Goal: Find contact information: Find contact information

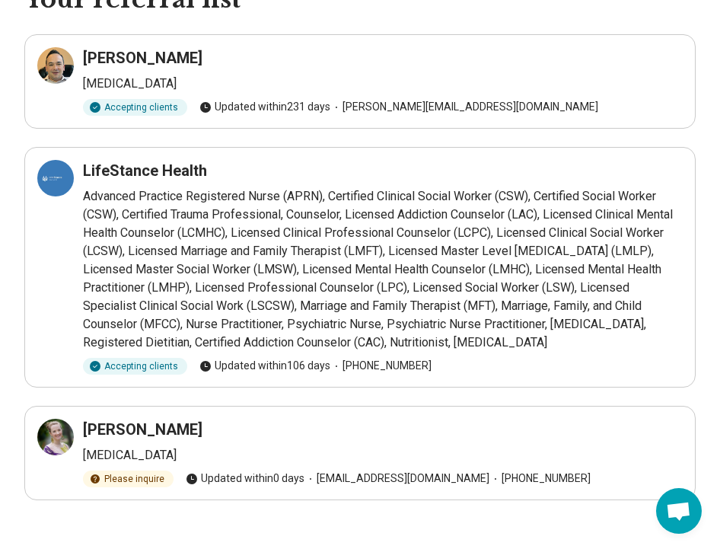
scroll to position [101, 0]
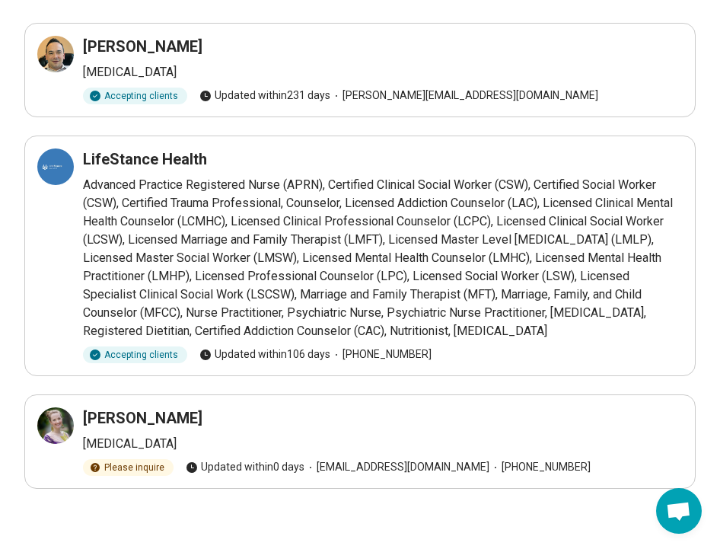
click at [448, 273] on p "Advanced Practice Registered Nurse (APRN), Certified Clinical Social Worker (CS…" at bounding box center [383, 258] width 600 height 164
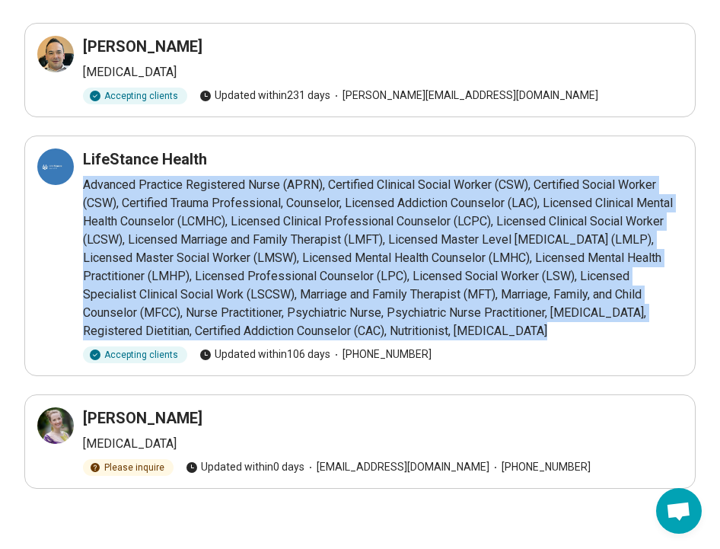
click at [448, 273] on p "Advanced Practice Registered Nurse (APRN), Certified Clinical Social Worker (CS…" at bounding box center [383, 258] width 600 height 164
click at [424, 236] on p "Advanced Practice Registered Nurse (APRN), Certified Clinical Social Worker (CS…" at bounding box center [383, 258] width 600 height 164
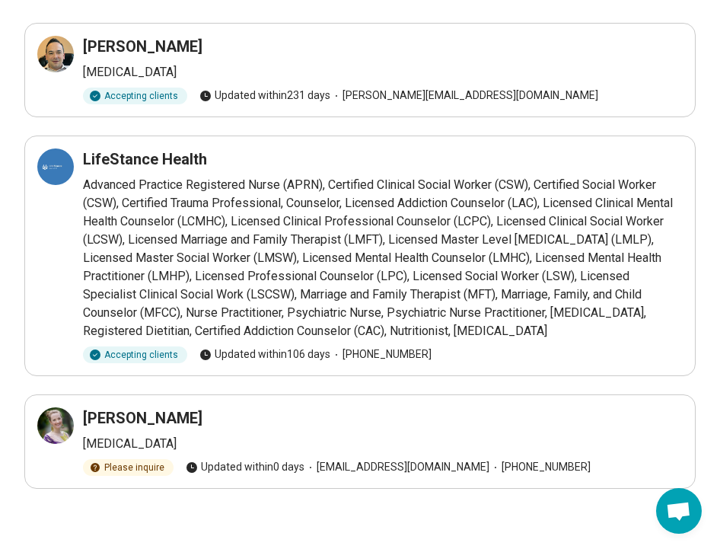
click at [107, 425] on h3 "Anna Craig" at bounding box center [143, 417] width 120 height 21
click at [58, 430] on icon at bounding box center [55, 425] width 18 height 18
click at [315, 219] on p "Advanced Practice Registered Nurse (APRN), Certified Clinical Social Worker (CS…" at bounding box center [383, 258] width 600 height 164
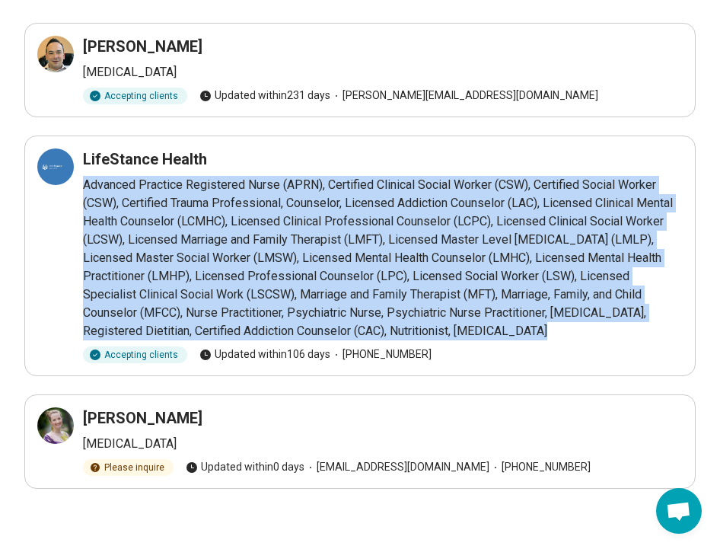
click at [315, 219] on p "Advanced Practice Registered Nurse (APRN), Certified Clinical Social Worker (CS…" at bounding box center [383, 258] width 600 height 164
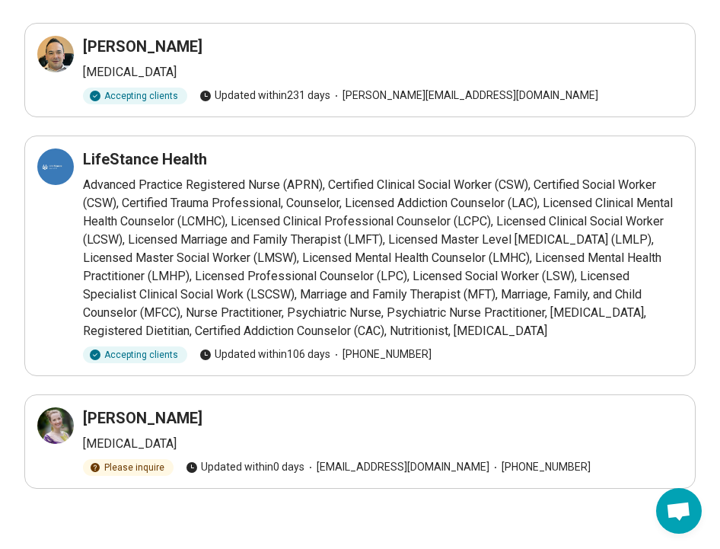
click at [315, 220] on p "Advanced Practice Registered Nurse (APRN), Certified Clinical Social Worker (CS…" at bounding box center [383, 258] width 600 height 164
click at [160, 161] on h3 "LifeStance Health" at bounding box center [145, 158] width 124 height 21
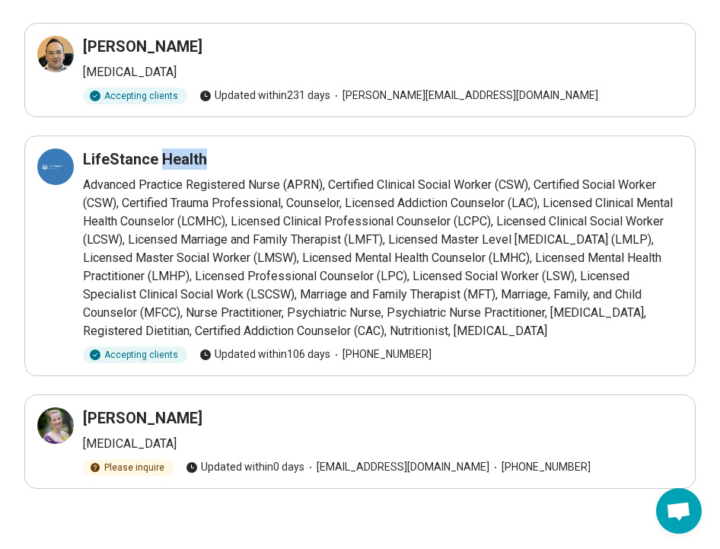
click at [160, 161] on h3 "LifeStance Health" at bounding box center [145, 158] width 124 height 21
click at [194, 235] on p "Advanced Practice Registered Nurse (APRN), Certified Clinical Social Worker (CS…" at bounding box center [383, 258] width 600 height 164
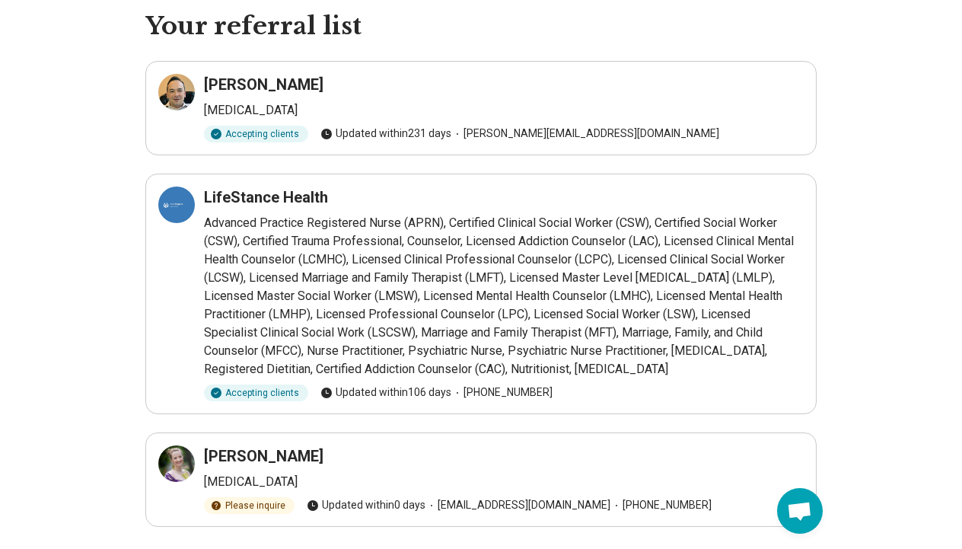
scroll to position [59, 0]
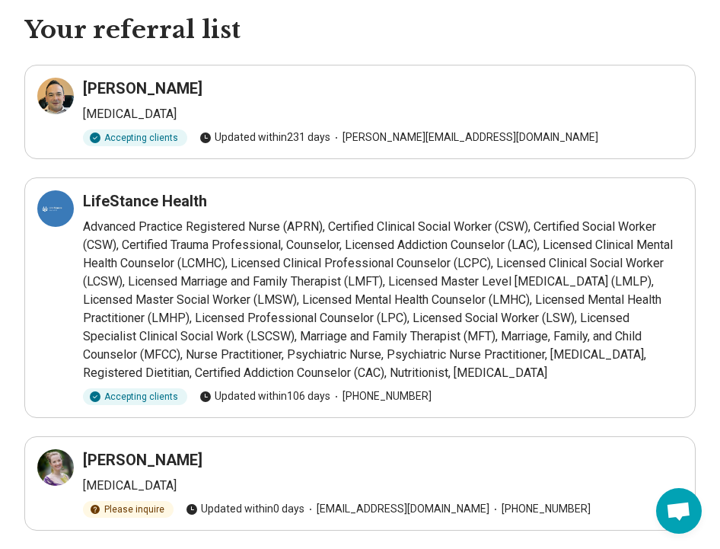
click at [103, 87] on h3 "Erik Newman" at bounding box center [143, 88] width 120 height 21
click at [368, 129] on span "erik@newmanpsych.com" at bounding box center [464, 137] width 268 height 16
click at [374, 136] on span "erik@newmanpsych.com" at bounding box center [464, 137] width 268 height 16
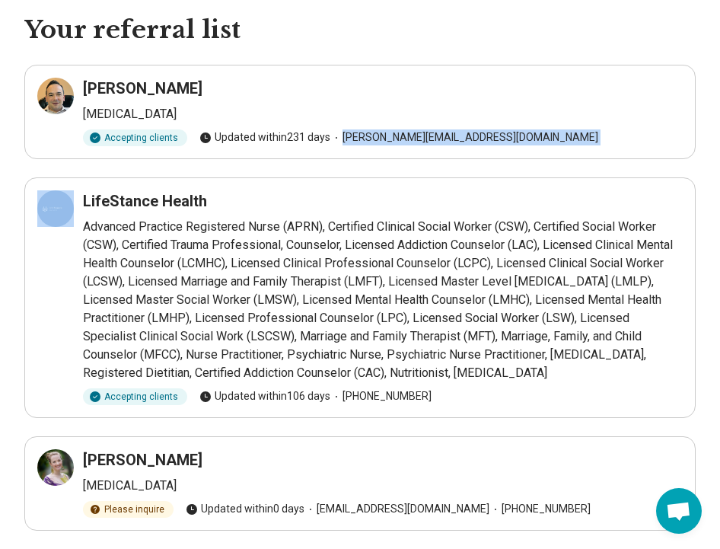
click at [374, 136] on span "erik@newmanpsych.com" at bounding box center [464, 137] width 268 height 16
copy article "erik@newmanpsych.com"
click at [37, 90] on div at bounding box center [55, 96] width 37 height 37
click at [43, 215] on div at bounding box center [55, 208] width 37 height 37
click at [65, 80] on div at bounding box center [55, 96] width 37 height 37
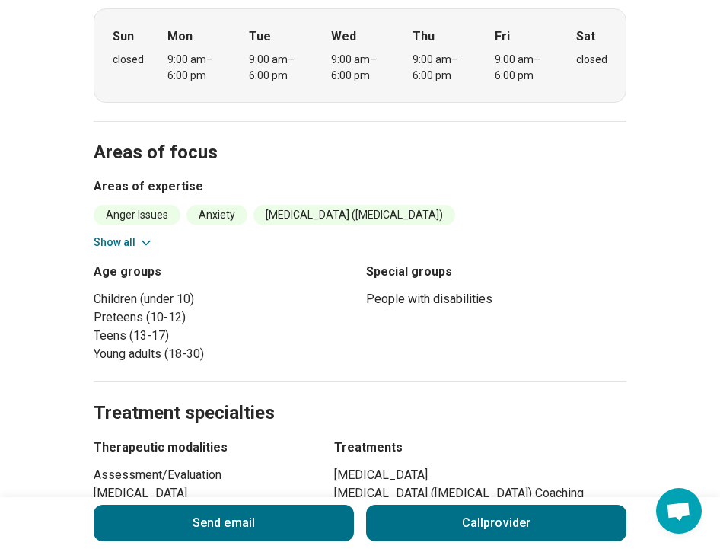
scroll to position [531, 0]
click at [142, 238] on icon at bounding box center [146, 242] width 15 height 15
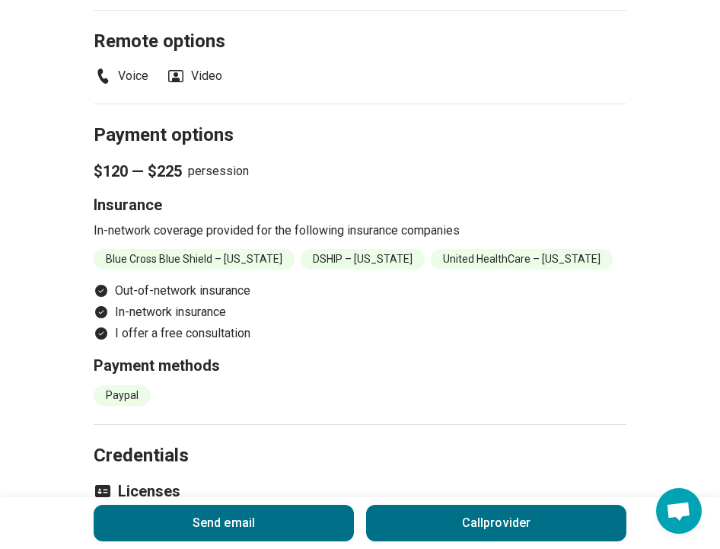
scroll to position [1409, 0]
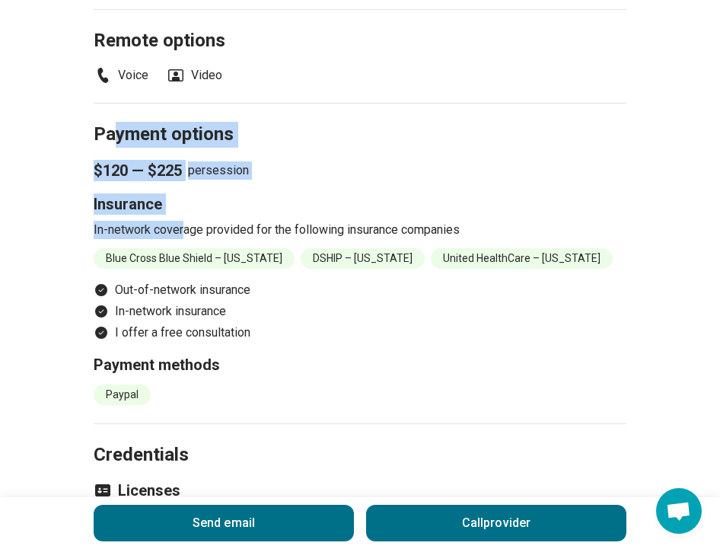
drag, startPoint x: 114, startPoint y: 151, endPoint x: 183, endPoint y: 249, distance: 119.8
click at [183, 249] on section "Payment options $120 — $225 per session Insurance In-network coverage provided …" at bounding box center [360, 263] width 533 height 321
click at [183, 239] on p "In-network coverage provided for the following insurance companies" at bounding box center [360, 230] width 533 height 18
drag, startPoint x: 183, startPoint y: 249, endPoint x: 101, endPoint y: 152, distance: 127.0
click at [101, 152] on section "Payment options $120 — $225 per session Insurance In-network coverage provided …" at bounding box center [360, 263] width 533 height 321
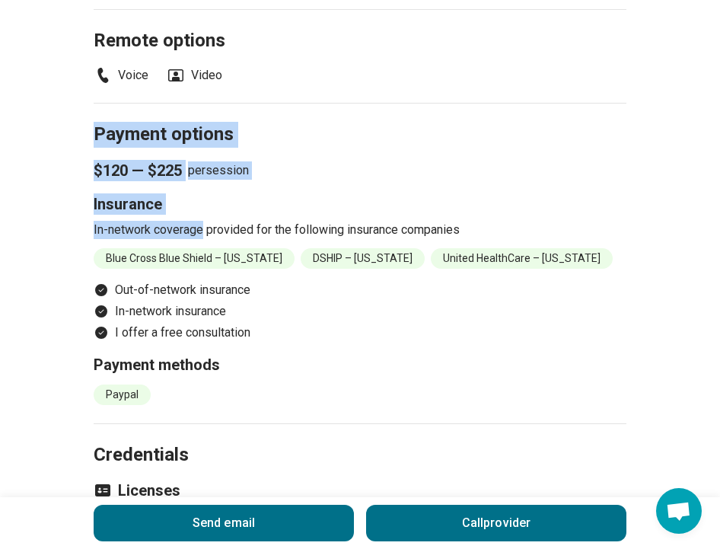
click at [101, 148] on h2 "Payment options" at bounding box center [360, 116] width 533 height 62
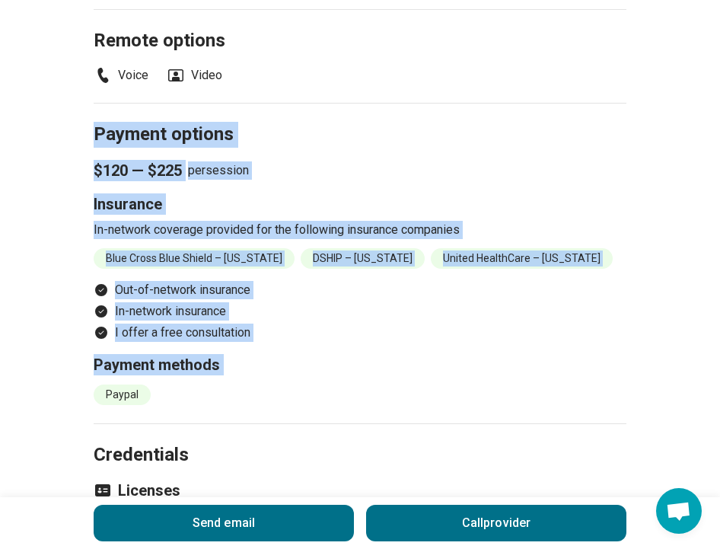
drag, startPoint x: 101, startPoint y: 152, endPoint x: 365, endPoint y: 404, distance: 364.6
click at [365, 404] on section "Payment options $120 — $225 per session Insurance In-network coverage provided …" at bounding box center [360, 263] width 533 height 321
click at [365, 375] on h3 "Payment methods" at bounding box center [360, 364] width 533 height 21
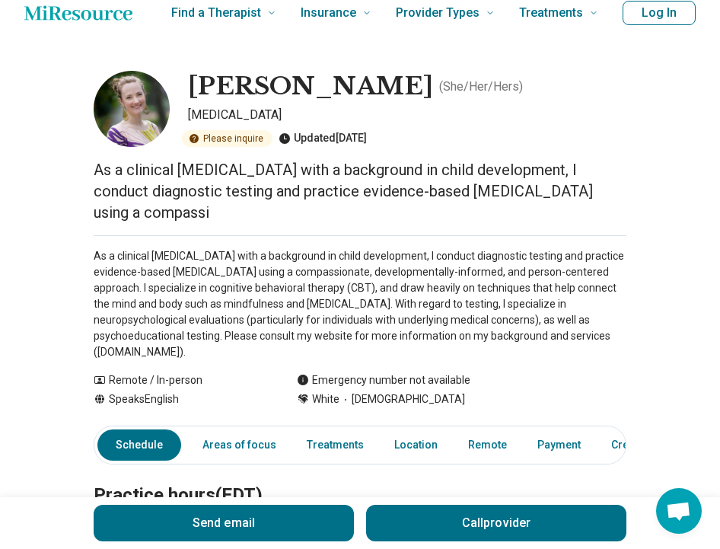
scroll to position [0, 0]
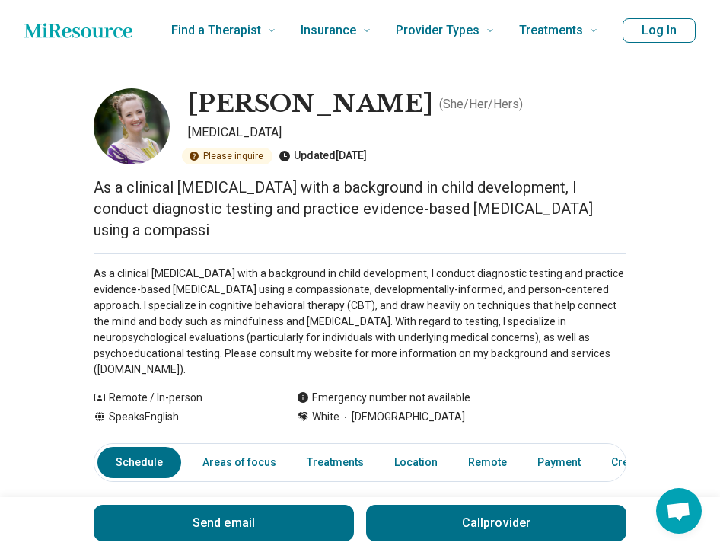
click at [314, 288] on p "As a clinical psychologist with a background in child development, I conduct di…" at bounding box center [360, 322] width 533 height 112
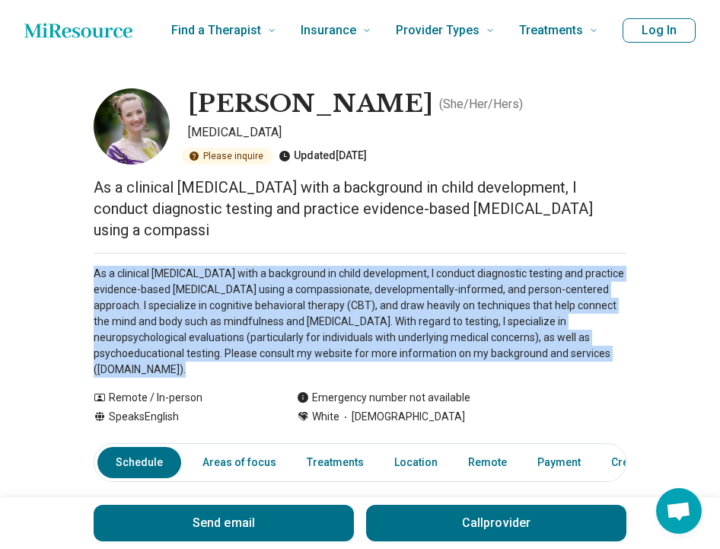
click at [314, 288] on p "As a clinical psychologist with a background in child development, I conduct di…" at bounding box center [360, 322] width 533 height 112
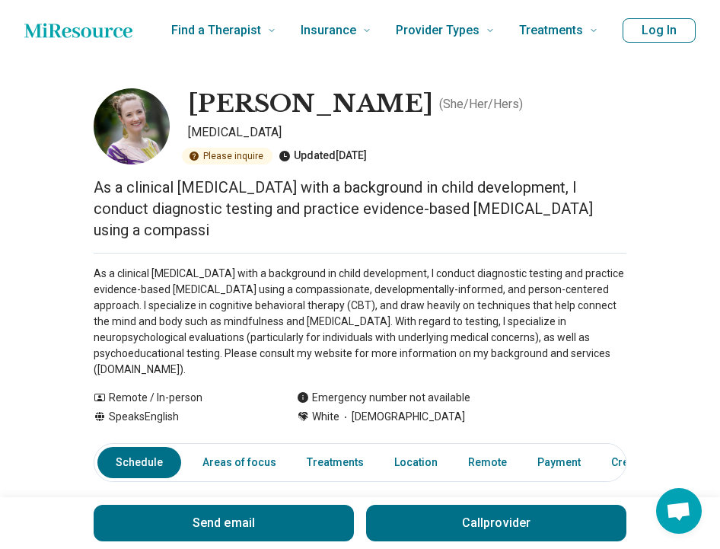
click at [314, 288] on p "As a clinical psychologist with a background in child development, I conduct di…" at bounding box center [360, 322] width 533 height 112
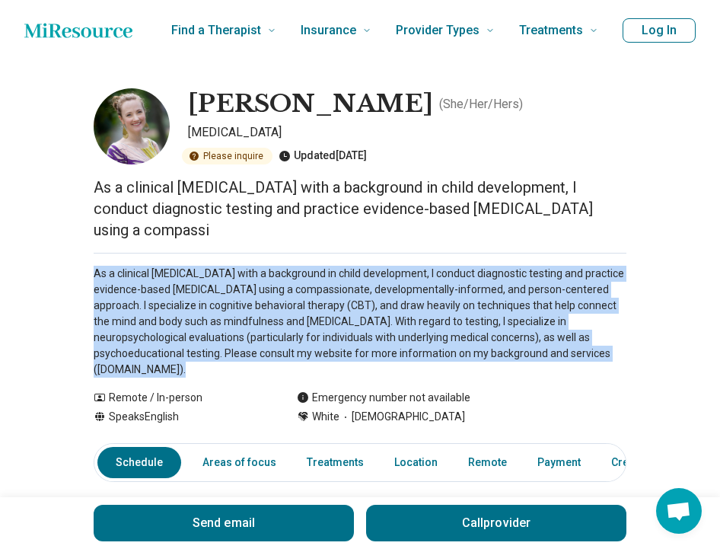
click at [314, 288] on p "As a clinical psychologist with a background in child development, I conduct di…" at bounding box center [360, 322] width 533 height 112
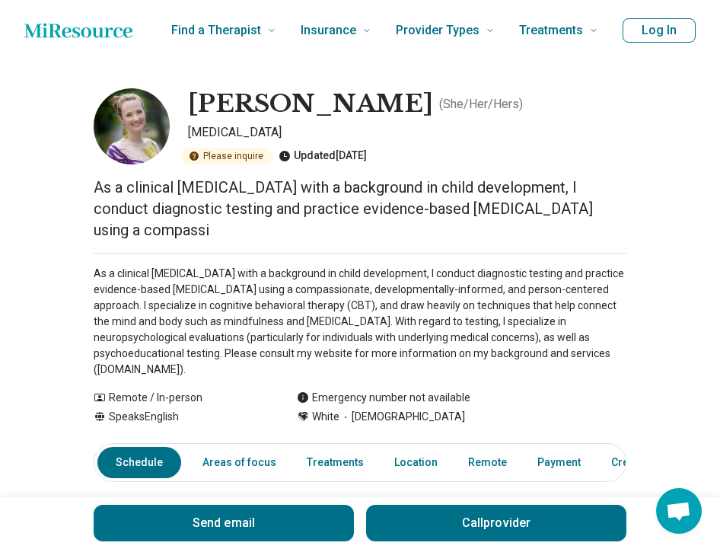
click at [314, 289] on p "As a clinical psychologist with a background in child development, I conduct di…" at bounding box center [360, 322] width 533 height 112
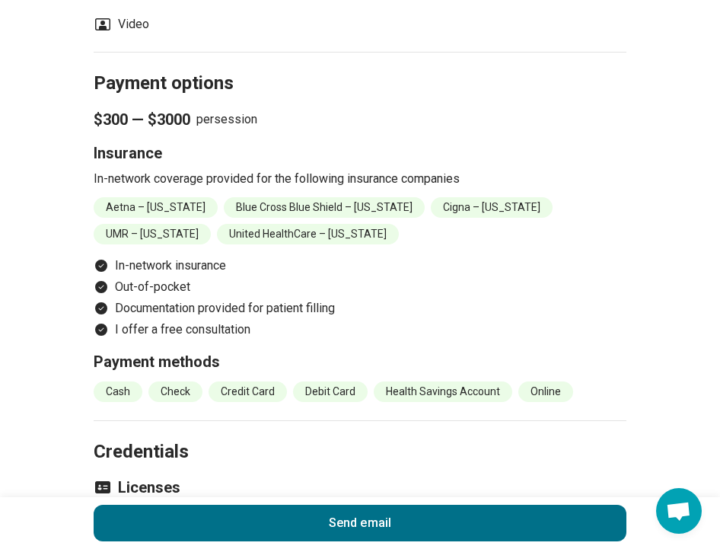
scroll to position [1199, 0]
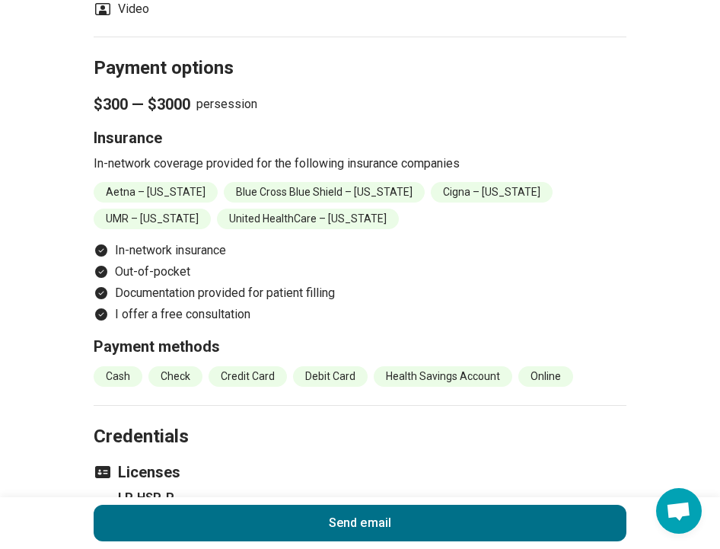
click at [292, 209] on li "United HealthCare – [US_STATE]" at bounding box center [308, 219] width 182 height 21
click at [308, 263] on li "Out-of-pocket" at bounding box center [360, 272] width 533 height 18
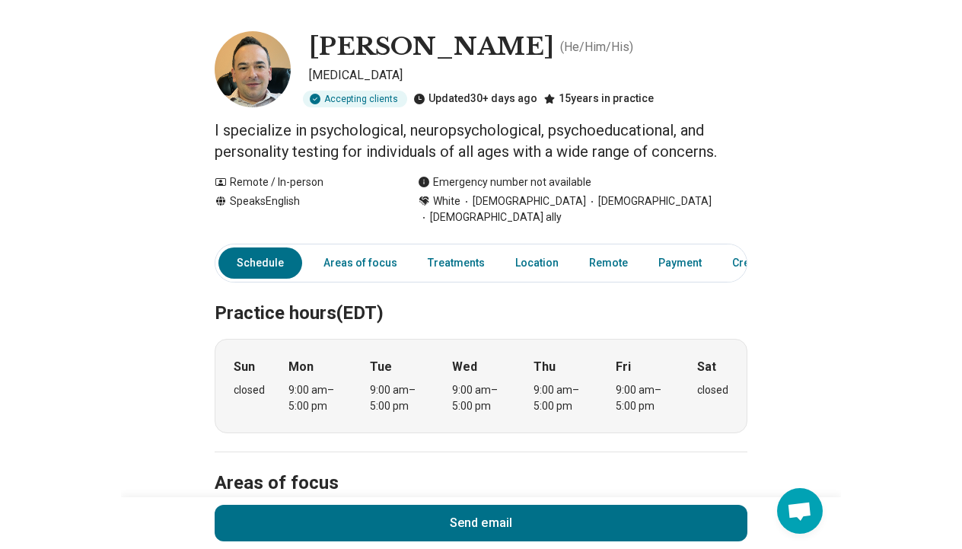
scroll to position [0, 0]
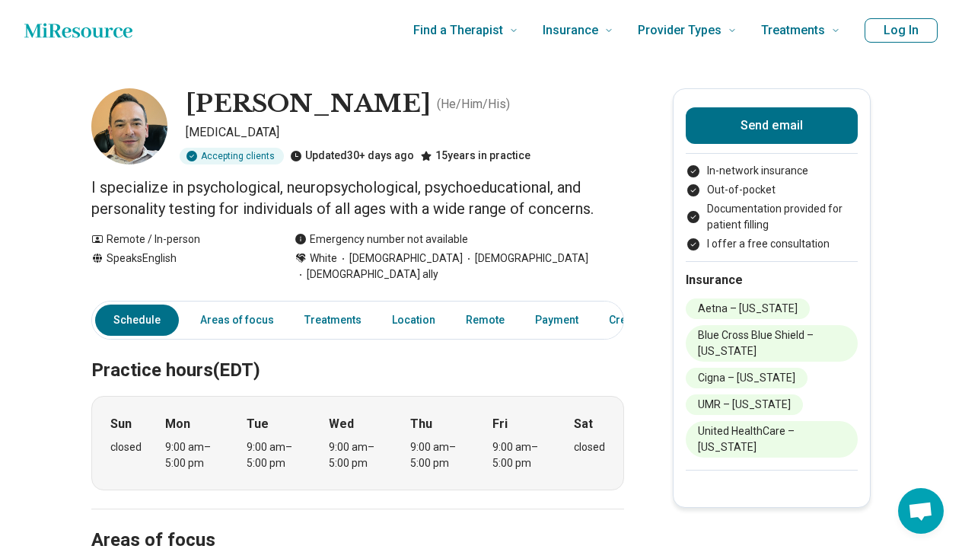
click at [122, 208] on p "I specialize in psychological, neuropsychological, psychoeducational, and perso…" at bounding box center [357, 198] width 533 height 43
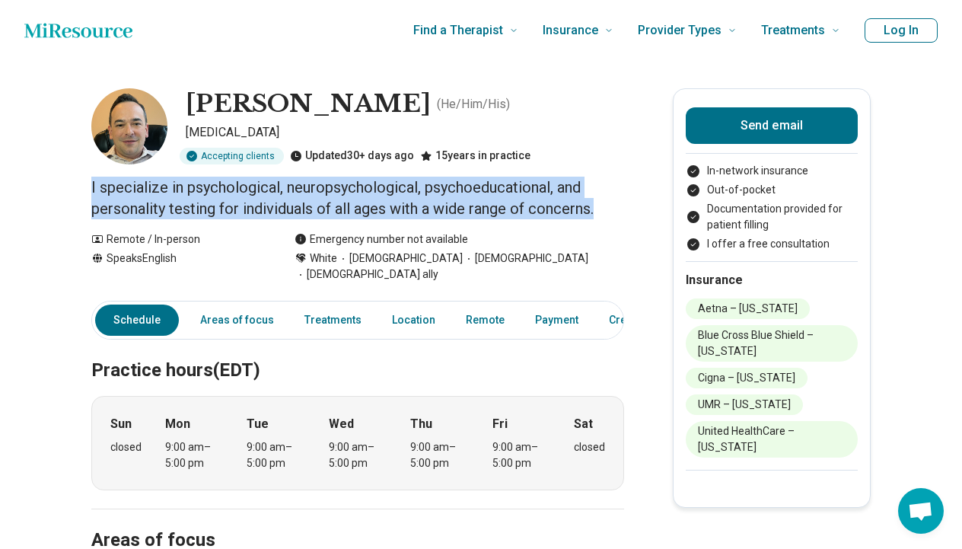
click at [122, 208] on p "I specialize in psychological, neuropsychological, psychoeducational, and perso…" at bounding box center [357, 198] width 533 height 43
click at [161, 210] on p "I specialize in psychological, neuropsychological, psychoeducational, and perso…" at bounding box center [357, 198] width 533 height 43
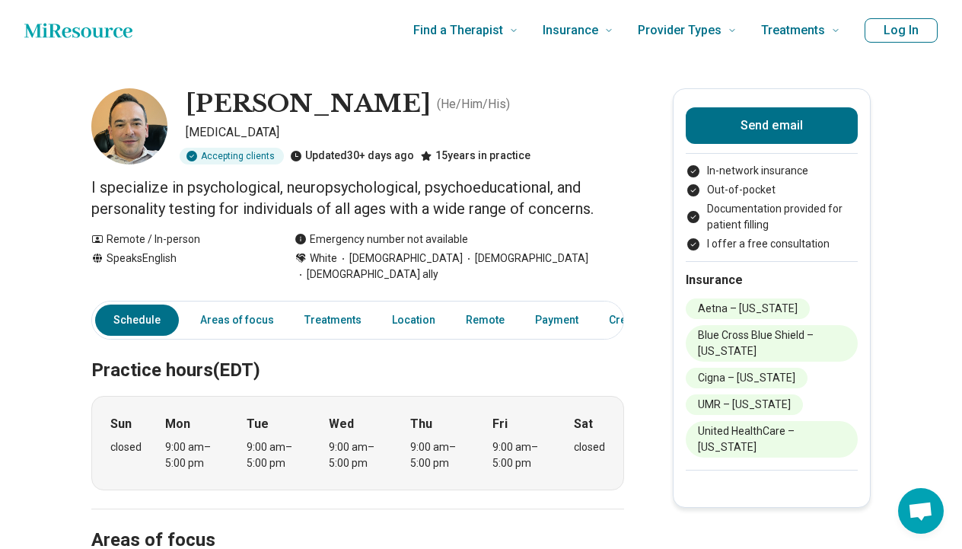
click at [161, 206] on p "I specialize in psychological, neuropsychological, psychoeducational, and perso…" at bounding box center [357, 198] width 533 height 43
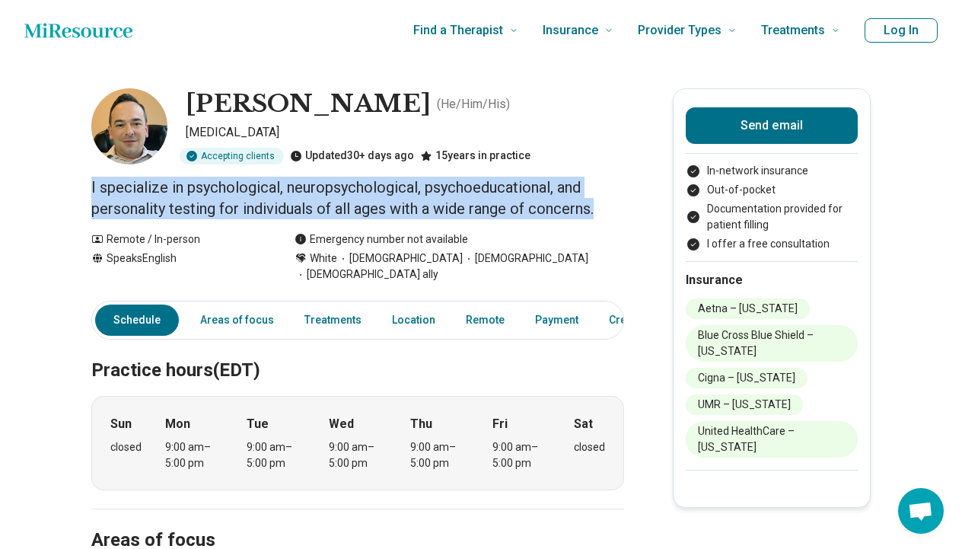
click at [161, 206] on p "I specialize in psychological, neuropsychological, psychoeducational, and perso…" at bounding box center [357, 198] width 533 height 43
click at [219, 206] on p "I specialize in psychological, neuropsychological, psychoeducational, and perso…" at bounding box center [357, 198] width 533 height 43
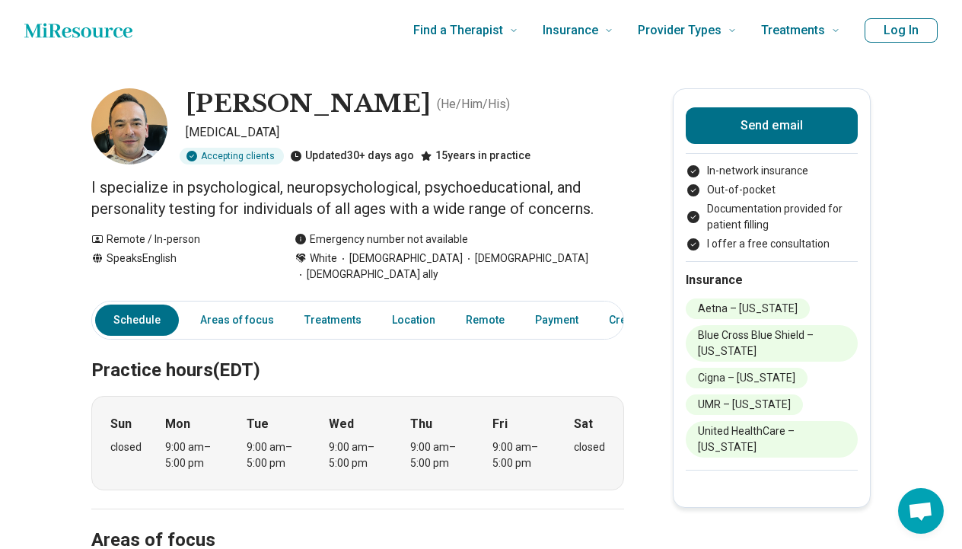
click at [101, 24] on icon "Home page" at bounding box center [78, 30] width 108 height 30
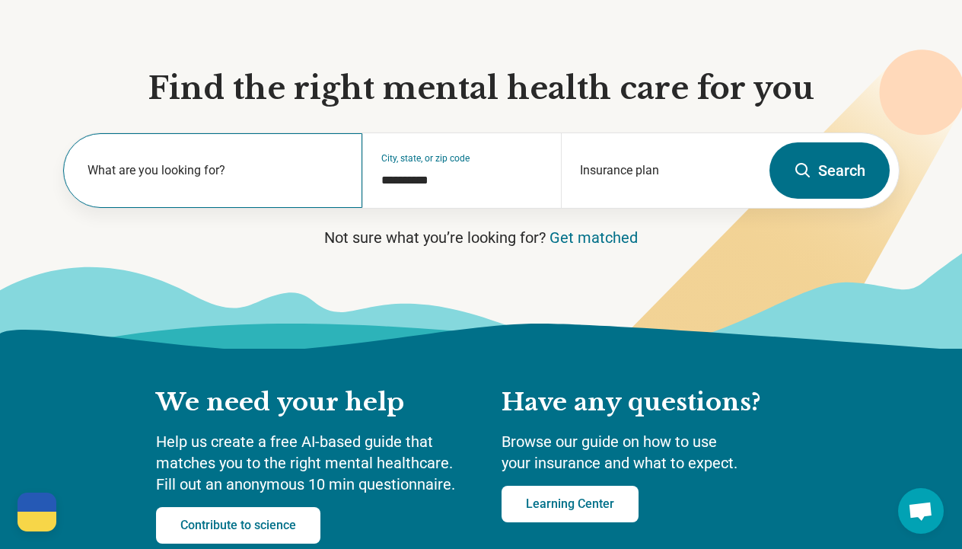
scroll to position [307, 0]
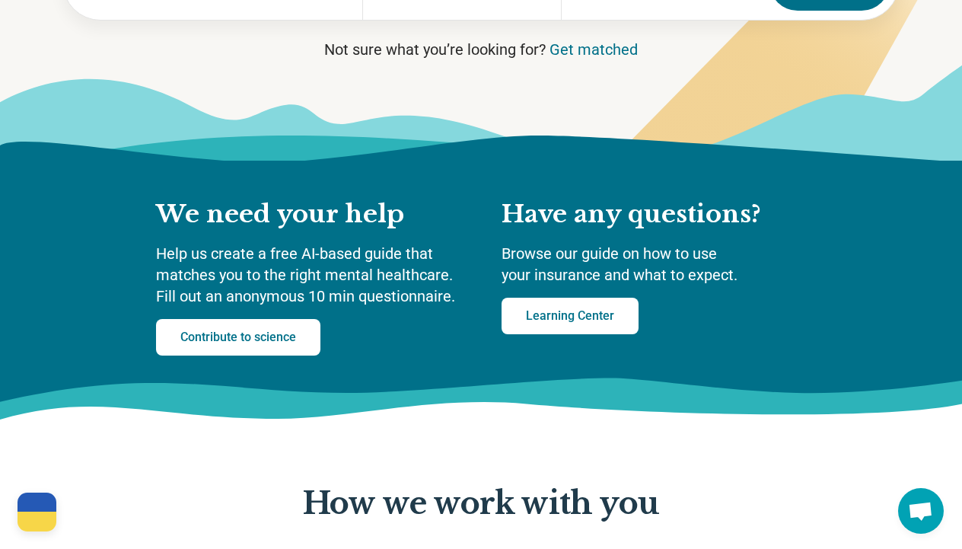
click at [261, 246] on p "Help us create a free AI-based guide that matches you to the right mental healt…" at bounding box center [313, 275] width 315 height 64
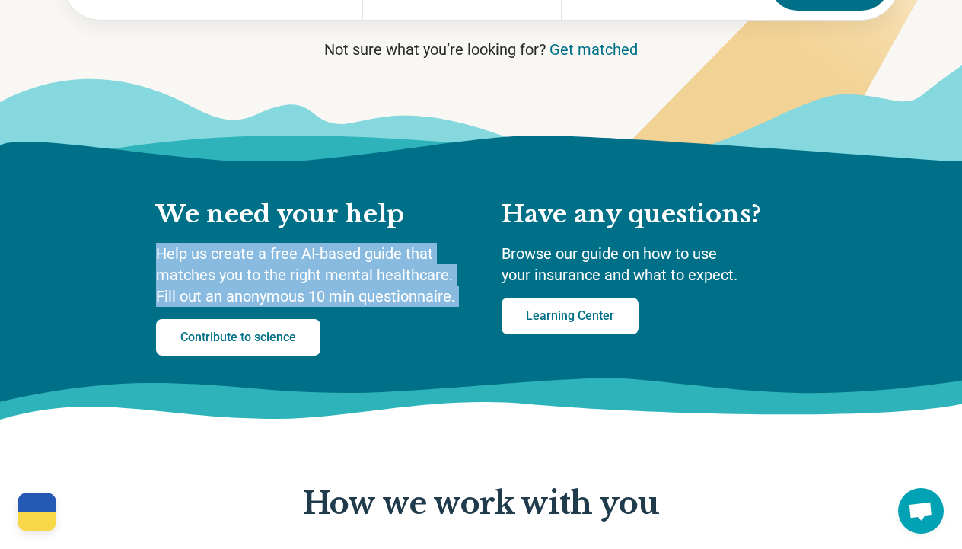
click at [261, 246] on p "Help us create a free AI-based guide that matches you to the right mental healt…" at bounding box center [313, 275] width 315 height 64
click at [329, 277] on p "Help us create a free AI-based guide that matches you to the right mental healt…" at bounding box center [313, 275] width 315 height 64
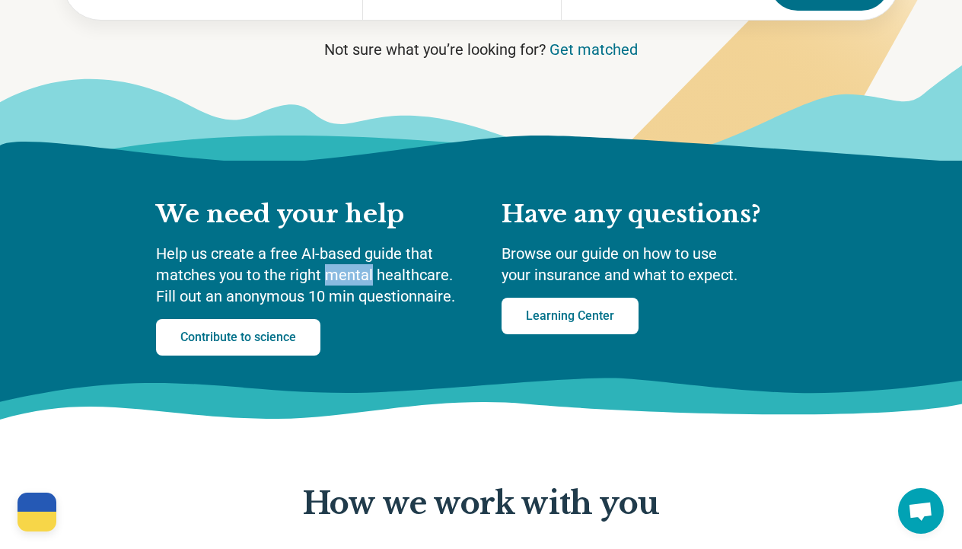
click at [329, 277] on p "Help us create a free AI-based guide that matches you to the right mental healt…" at bounding box center [313, 275] width 315 height 64
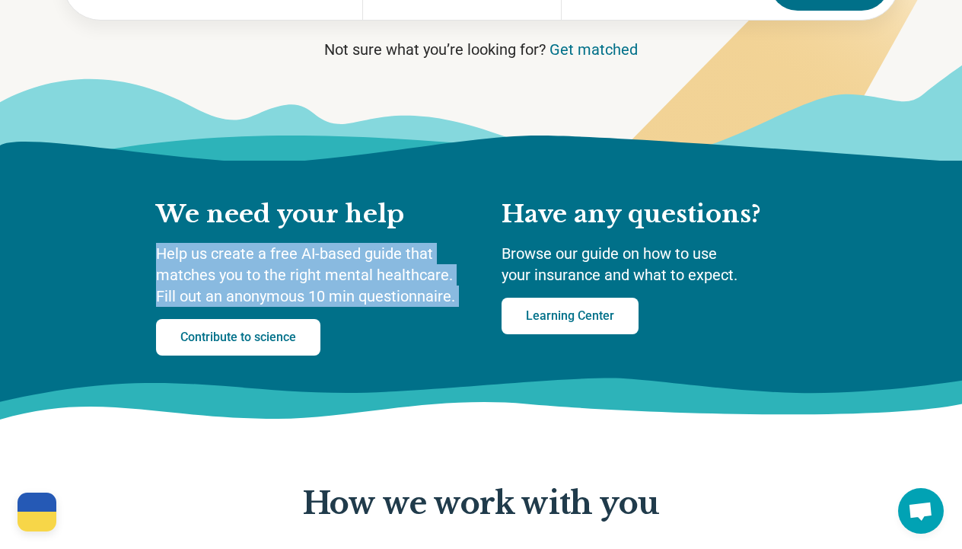
click at [329, 277] on p "Help us create a free AI-based guide that matches you to the right mental healt…" at bounding box center [313, 275] width 315 height 64
click at [329, 278] on p "Help us create a free AI-based guide that matches you to the right mental healt…" at bounding box center [313, 275] width 315 height 64
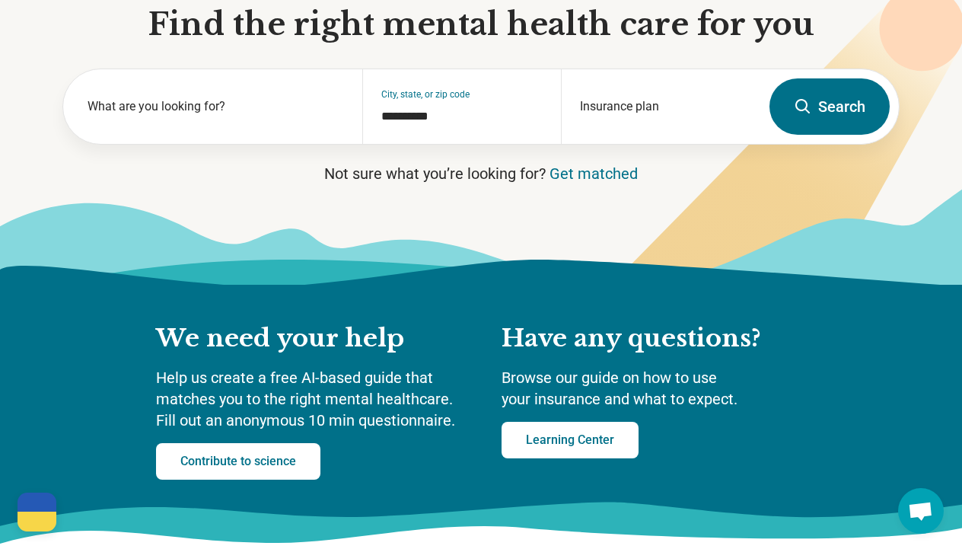
scroll to position [0, 0]
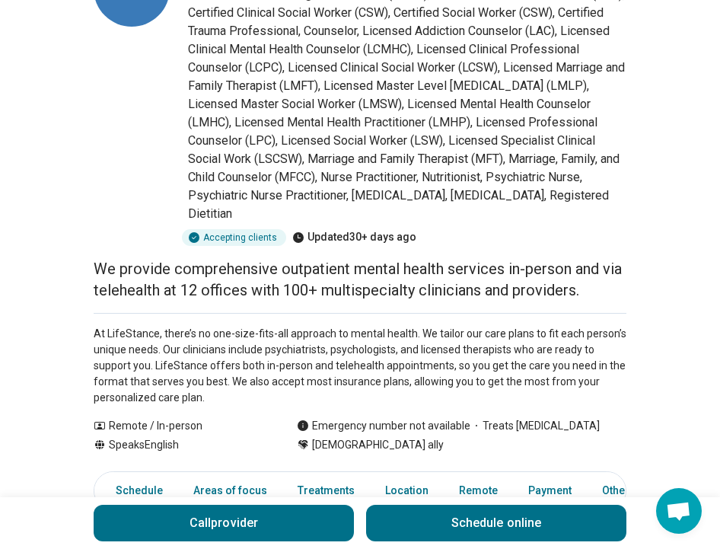
scroll to position [163, 0]
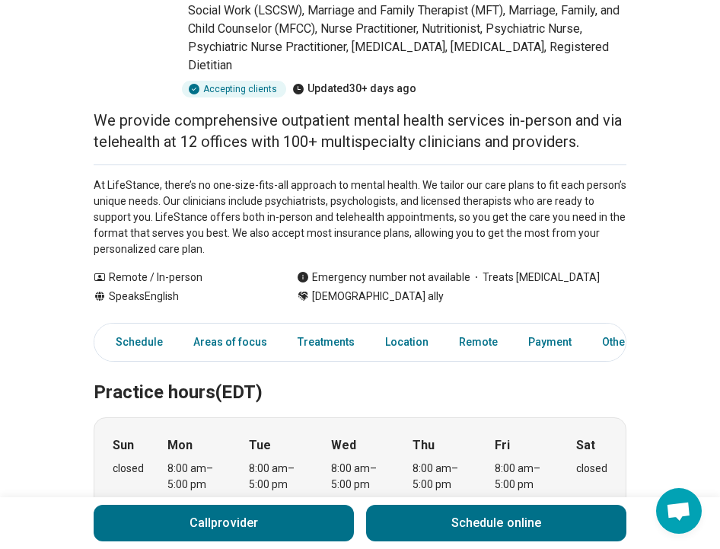
scroll to position [311, 0]
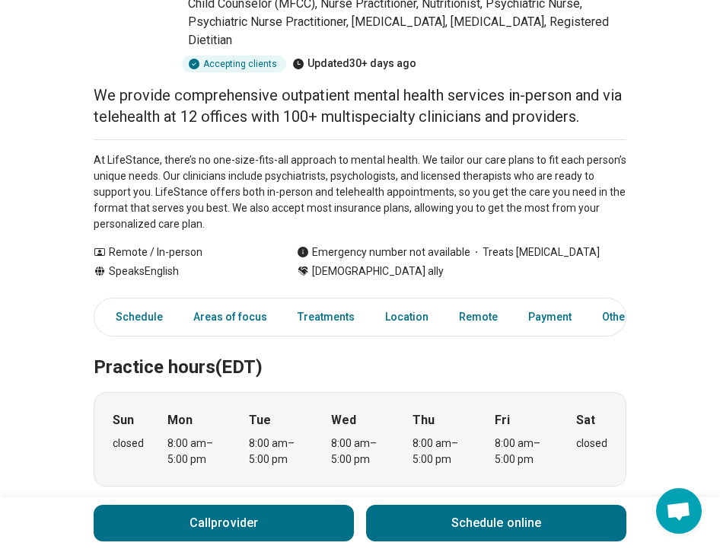
click at [197, 228] on p "At LifeStance, there’s no one-size-fits-all approach to mental health. We tailo…" at bounding box center [360, 192] width 533 height 80
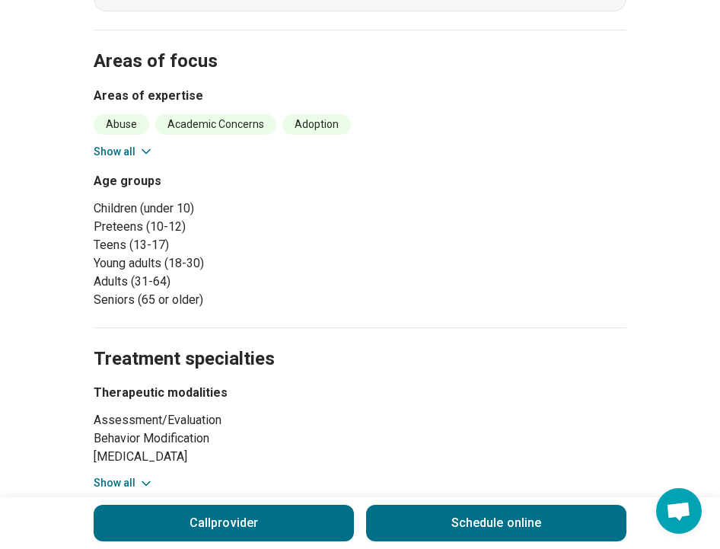
scroll to position [821, 0]
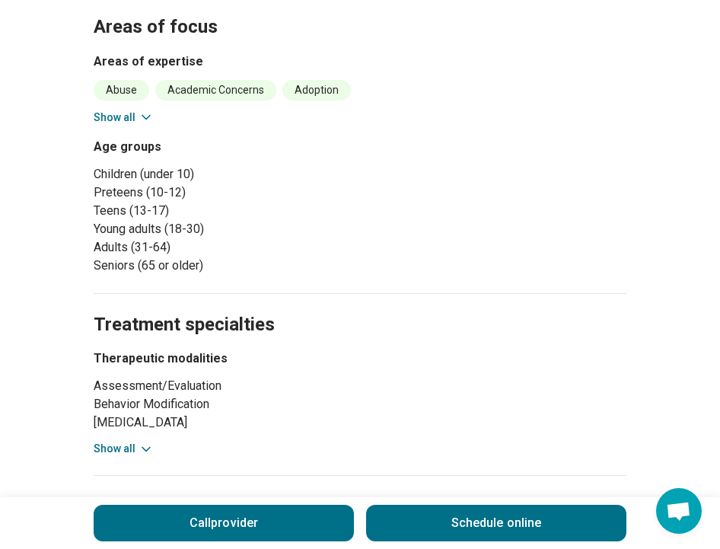
click at [126, 110] on button "Show all" at bounding box center [124, 118] width 60 height 16
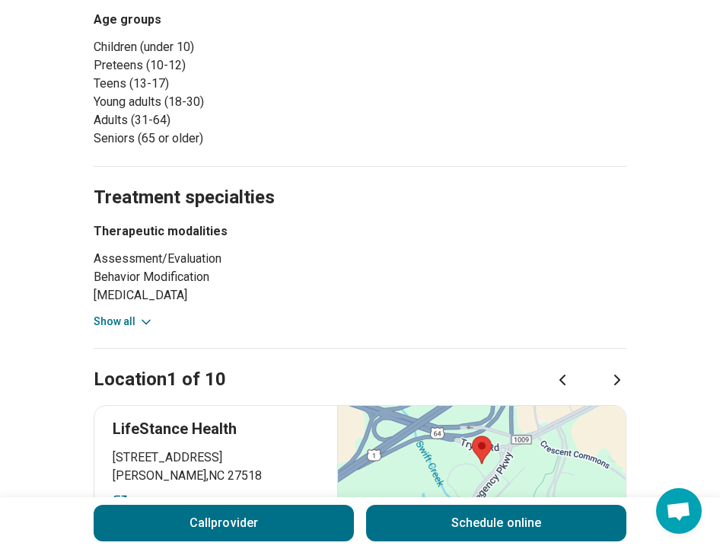
scroll to position [1595, 0]
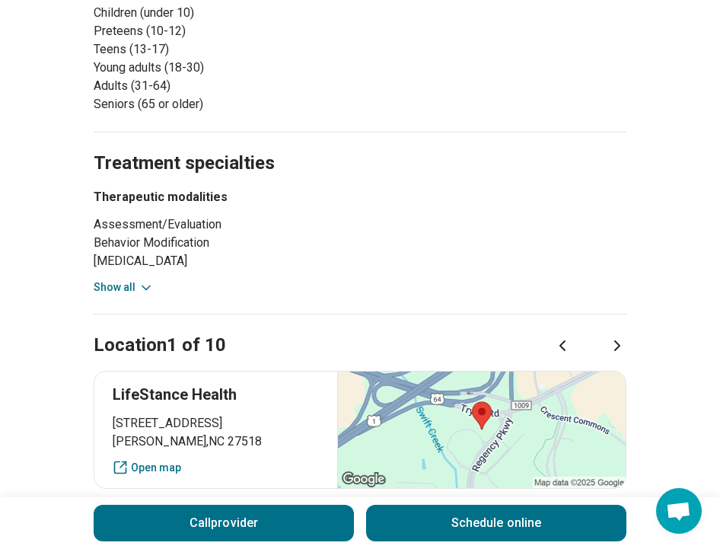
click at [155, 280] on div "Assessment/Evaluation Behavior Modification Family Therapy Couples Therapy Grou…" at bounding box center [200, 255] width 213 height 80
click at [139, 286] on icon at bounding box center [146, 287] width 15 height 15
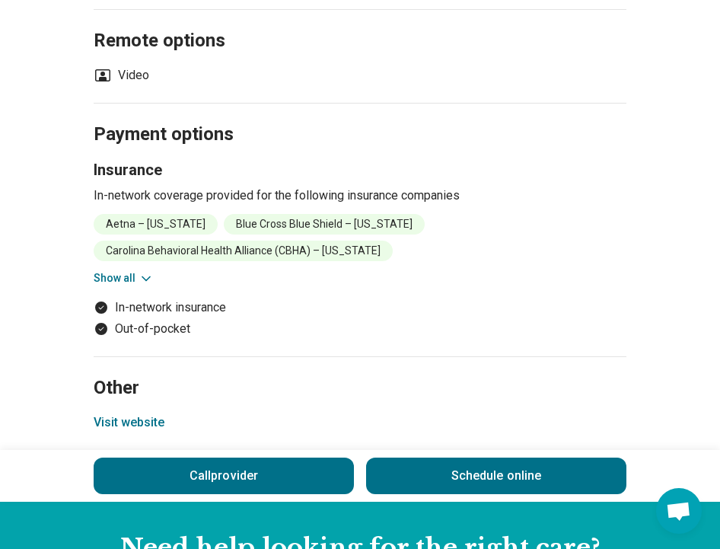
scroll to position [2165, 0]
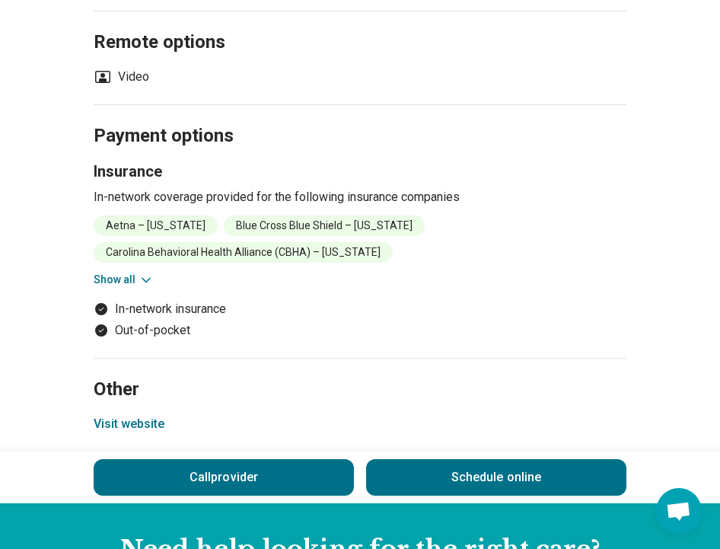
click at [120, 273] on button "Show all" at bounding box center [124, 280] width 60 height 16
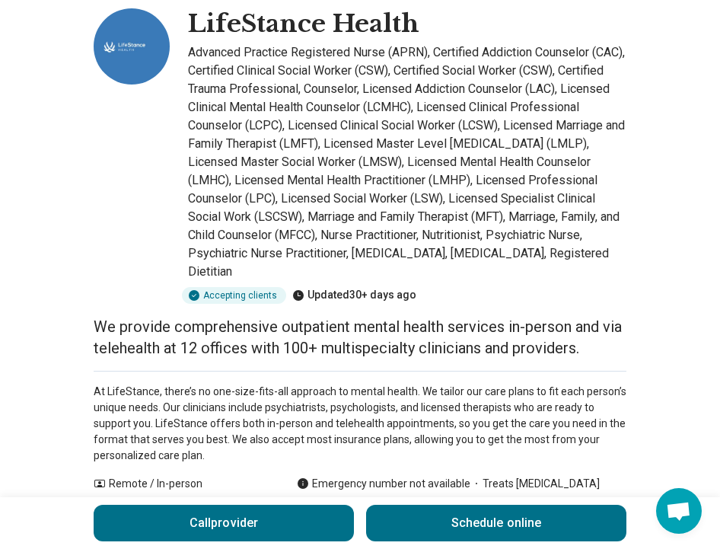
scroll to position [0, 0]
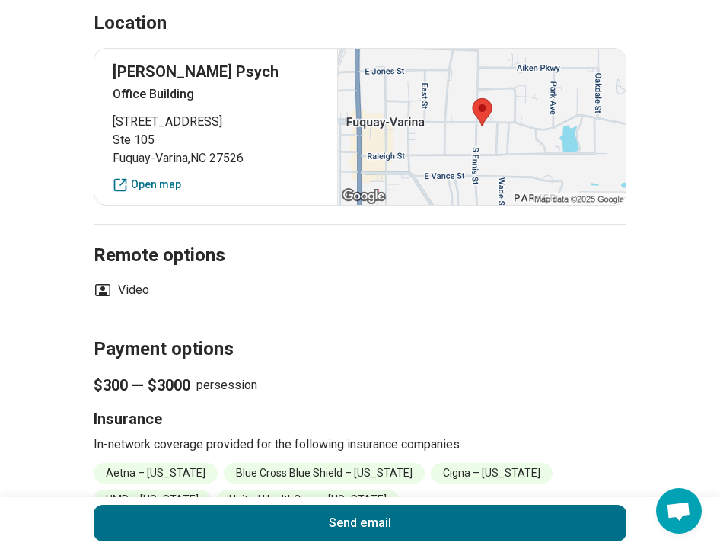
scroll to position [934, 0]
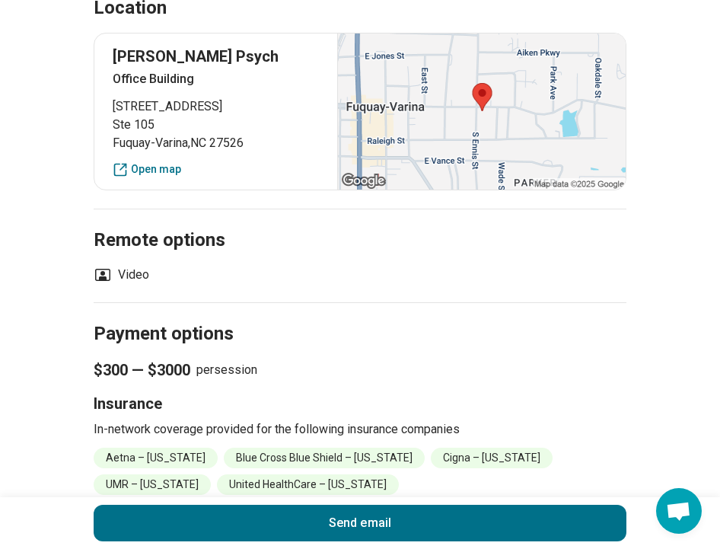
click at [483, 104] on div at bounding box center [481, 112] width 289 height 156
click at [143, 161] on link "Open map" at bounding box center [216, 169] width 206 height 16
